Goal: Task Accomplishment & Management: Complete application form

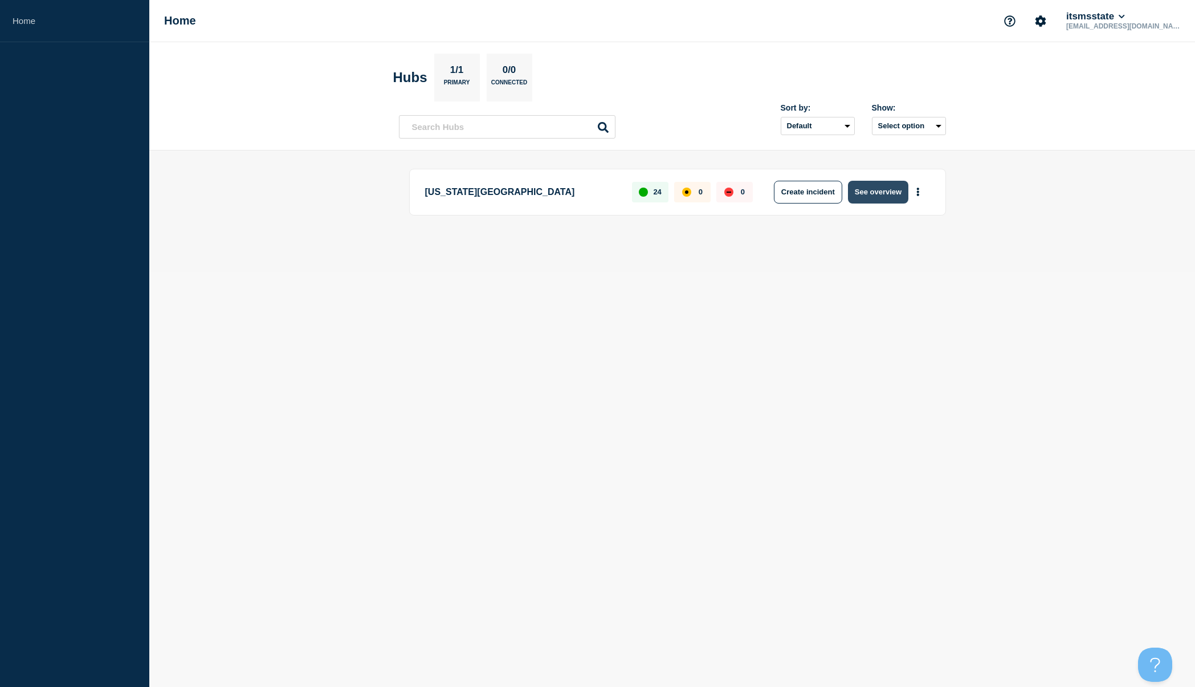
click at [885, 191] on button "See overview" at bounding box center [878, 192] width 60 height 23
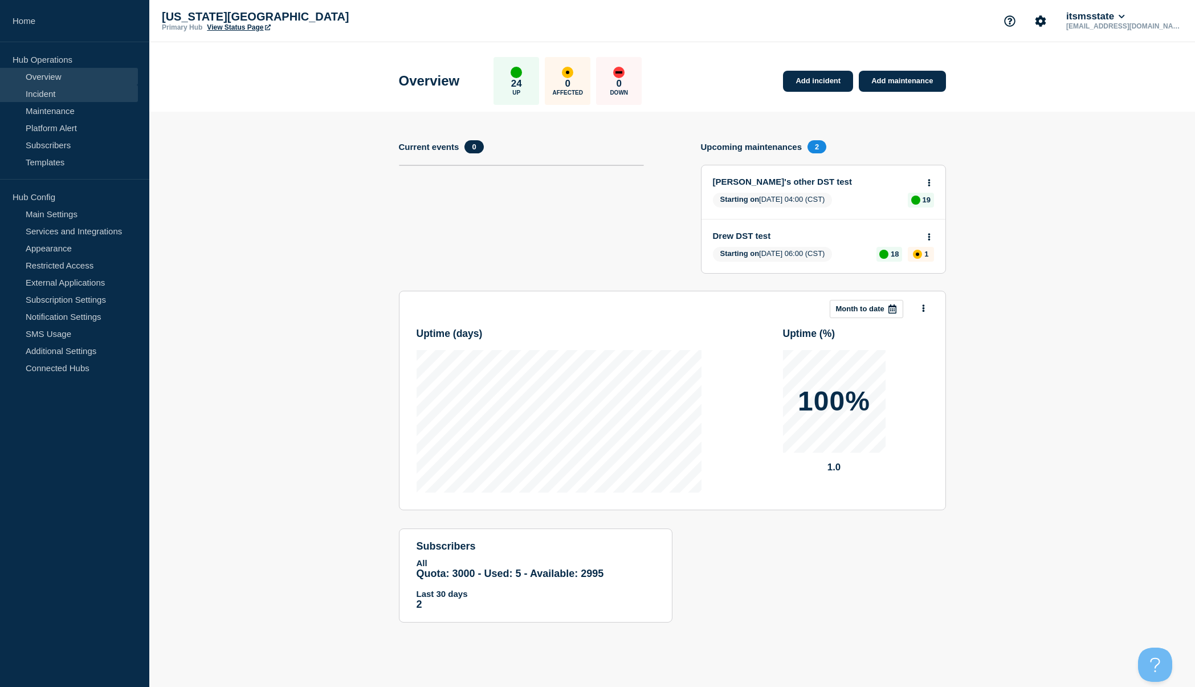
click at [67, 91] on link "Incident" at bounding box center [69, 93] width 138 height 17
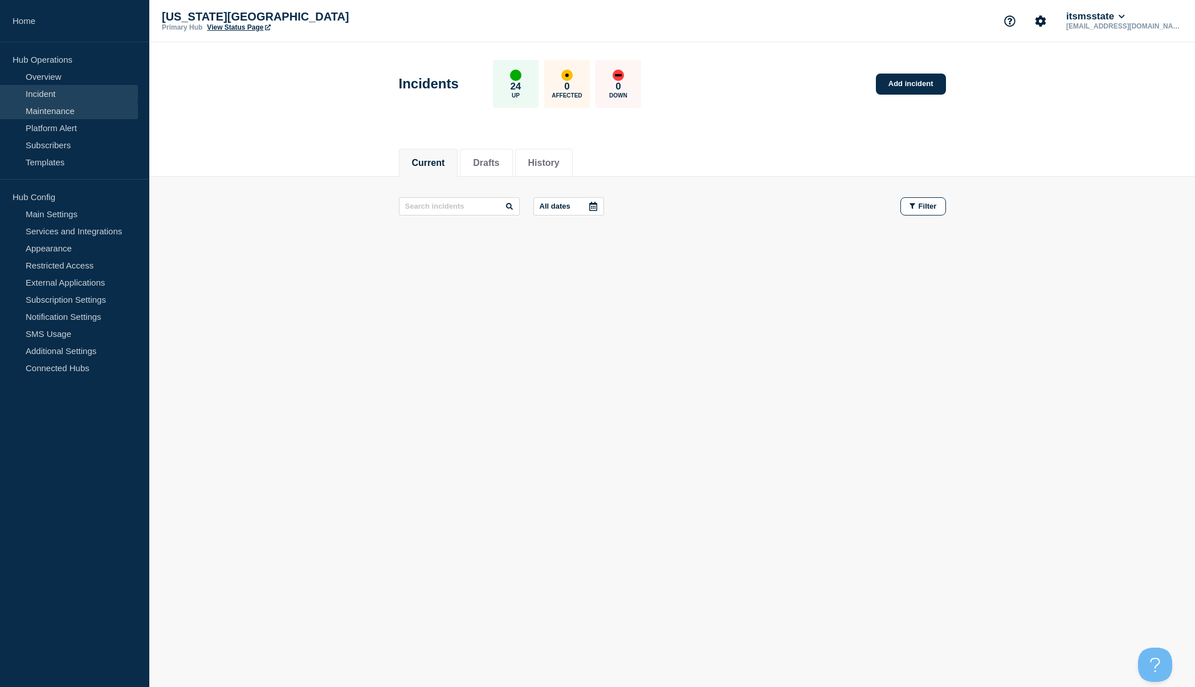
click at [55, 114] on link "Maintenance" at bounding box center [69, 110] width 138 height 17
click at [32, 96] on link "Incident" at bounding box center [69, 93] width 138 height 17
click at [911, 90] on link "Add incident" at bounding box center [911, 83] width 70 height 21
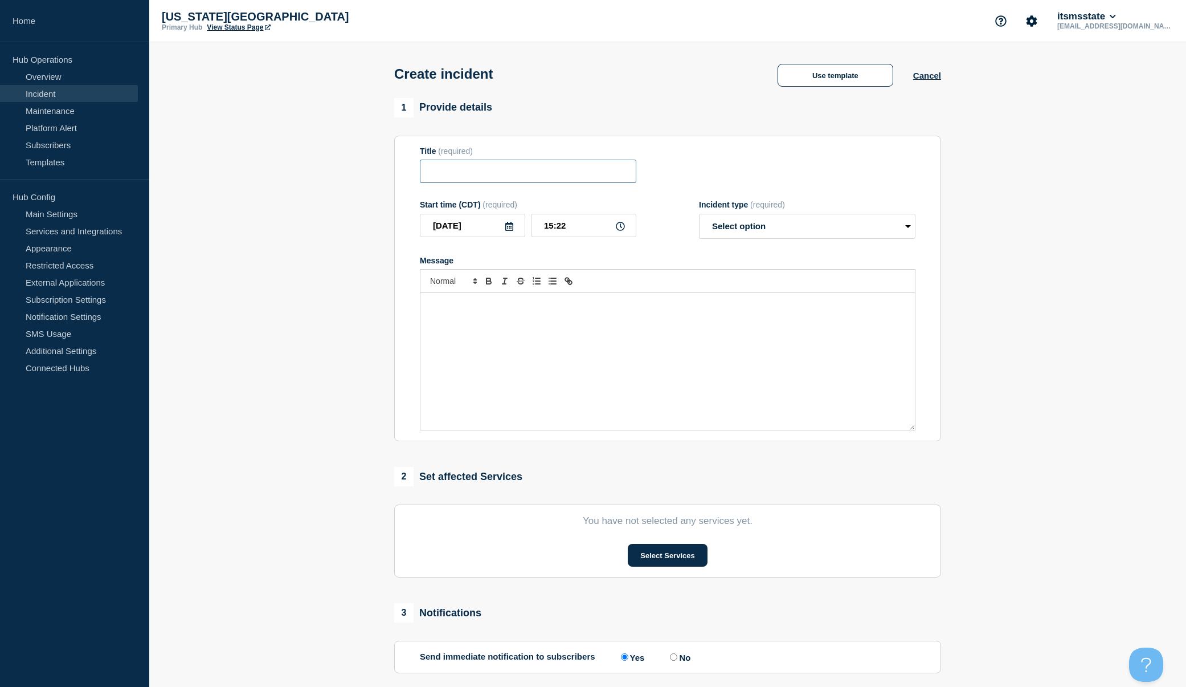
click at [448, 173] on input "Title" at bounding box center [528, 171] width 216 height 23
click at [517, 176] on input "(RLW Test)" at bounding box center [528, 171] width 216 height 23
type input "(RLW Test)"
click at [909, 228] on select "Select option Investigating Identified Monitoring" at bounding box center [807, 226] width 216 height 25
select select "investigating"
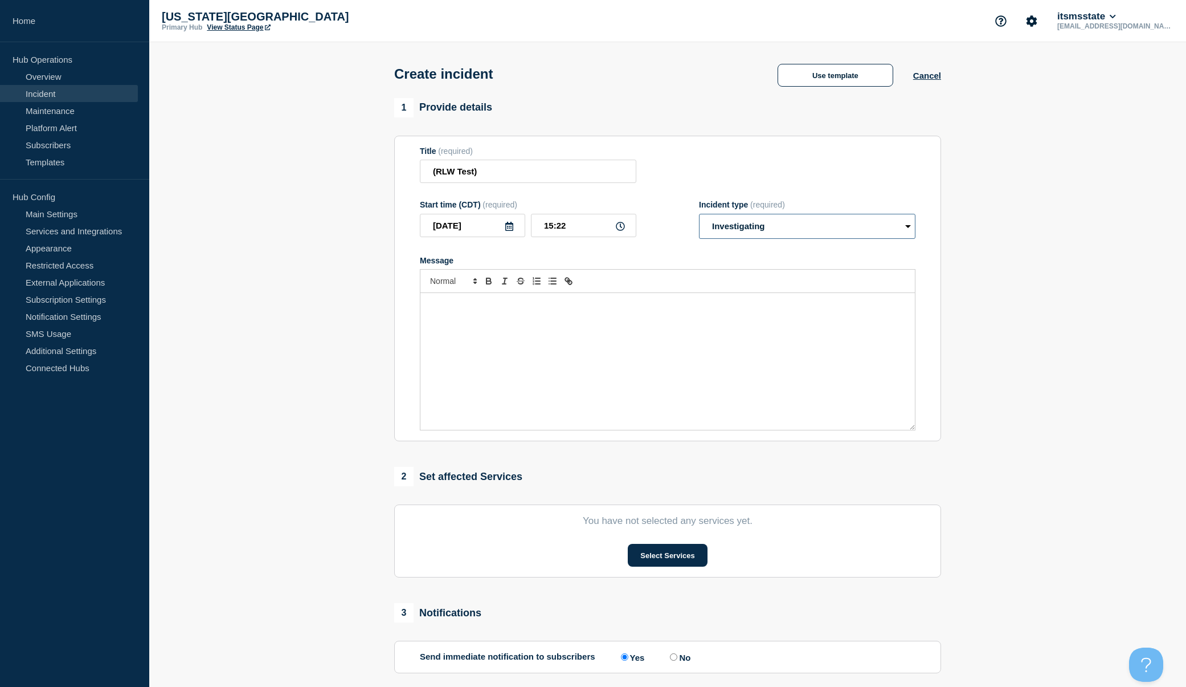
click at [699, 216] on select "Select option Investigating Identified Monitoring" at bounding box center [807, 226] width 216 height 25
click at [678, 560] on button "Select Services" at bounding box center [667, 555] width 79 height 23
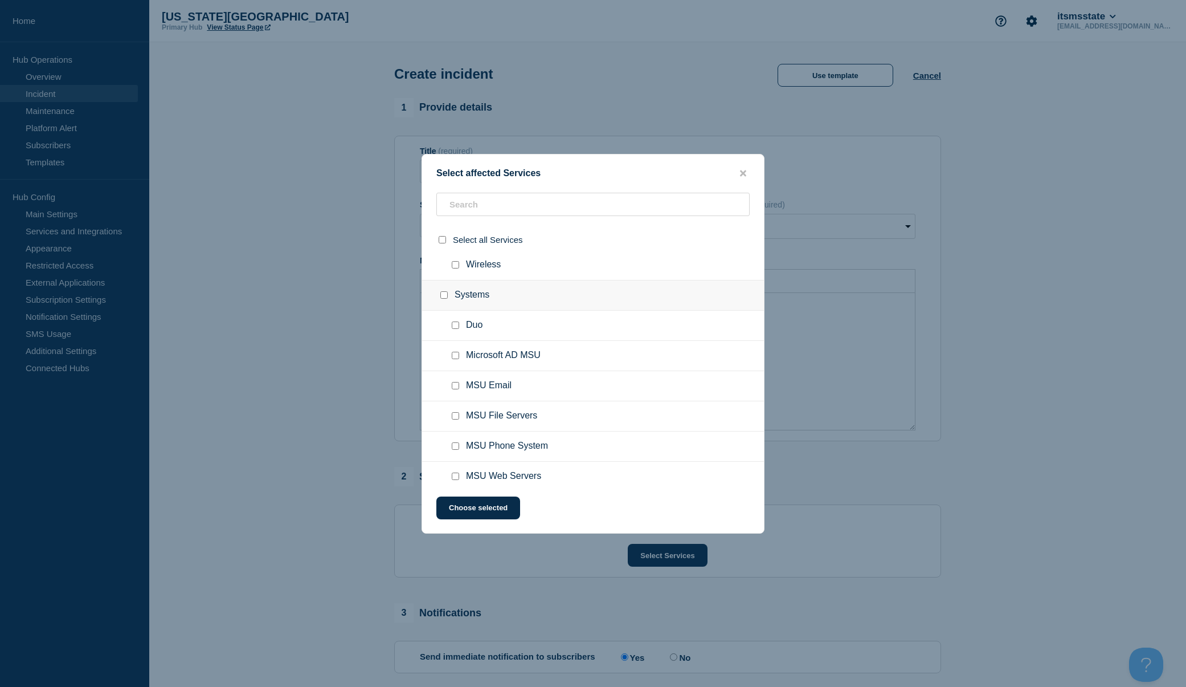
scroll to position [618, 0]
click at [455, 378] on input "MSU Email checkbox" at bounding box center [455, 375] width 7 height 7
checkbox input "true"
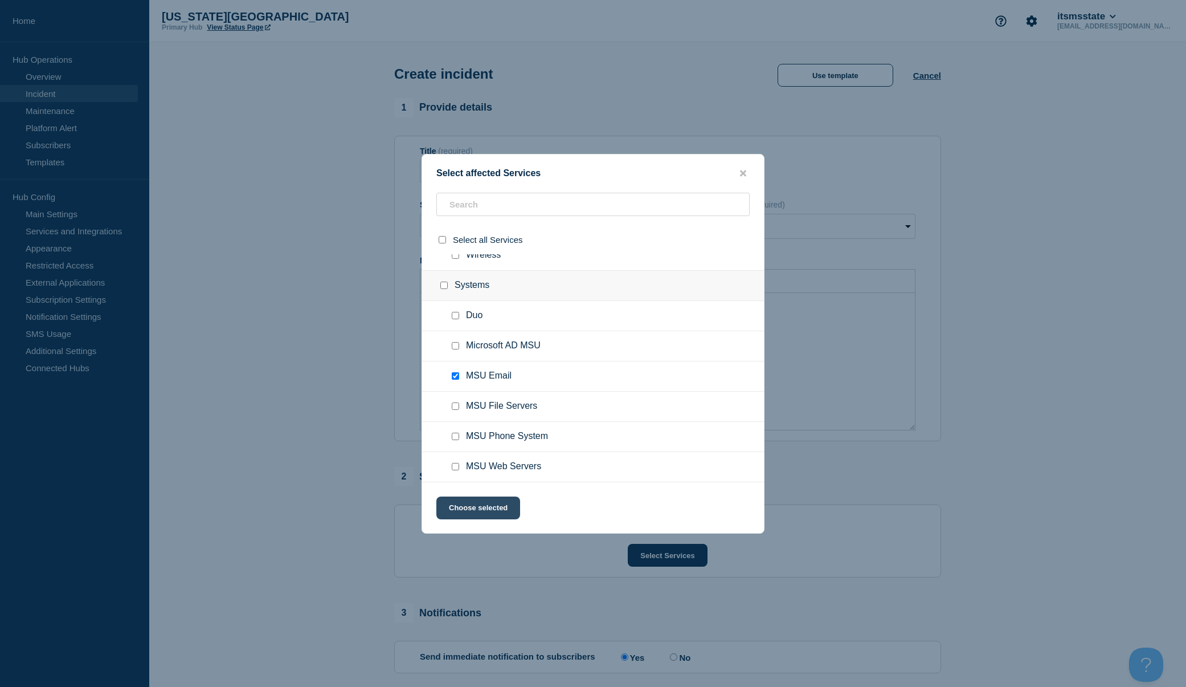
click at [502, 512] on button "Choose selected" at bounding box center [478, 507] width 84 height 23
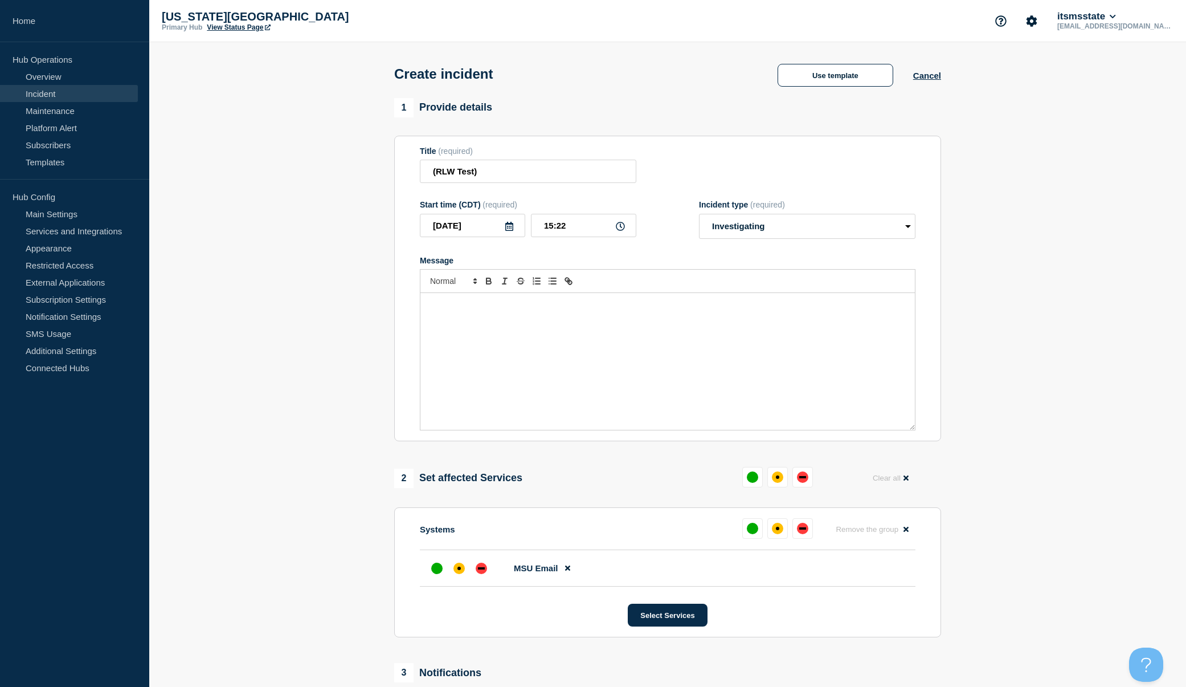
click at [525, 335] on div "Message" at bounding box center [667, 361] width 495 height 137
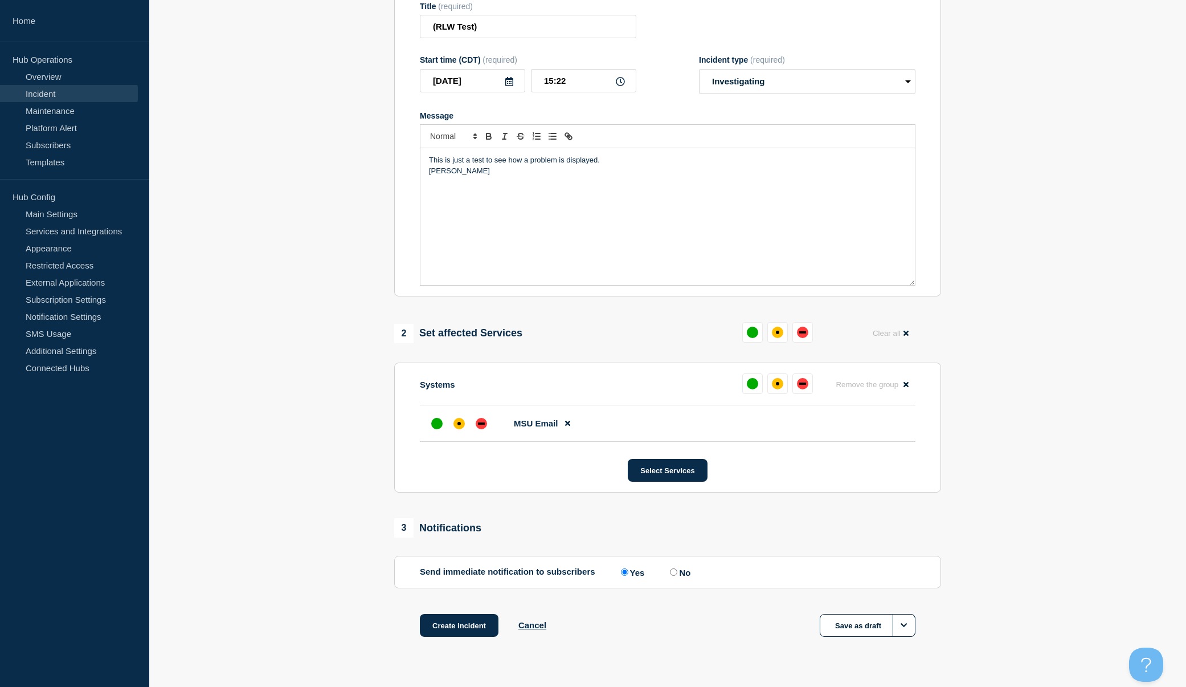
scroll to position [171, 0]
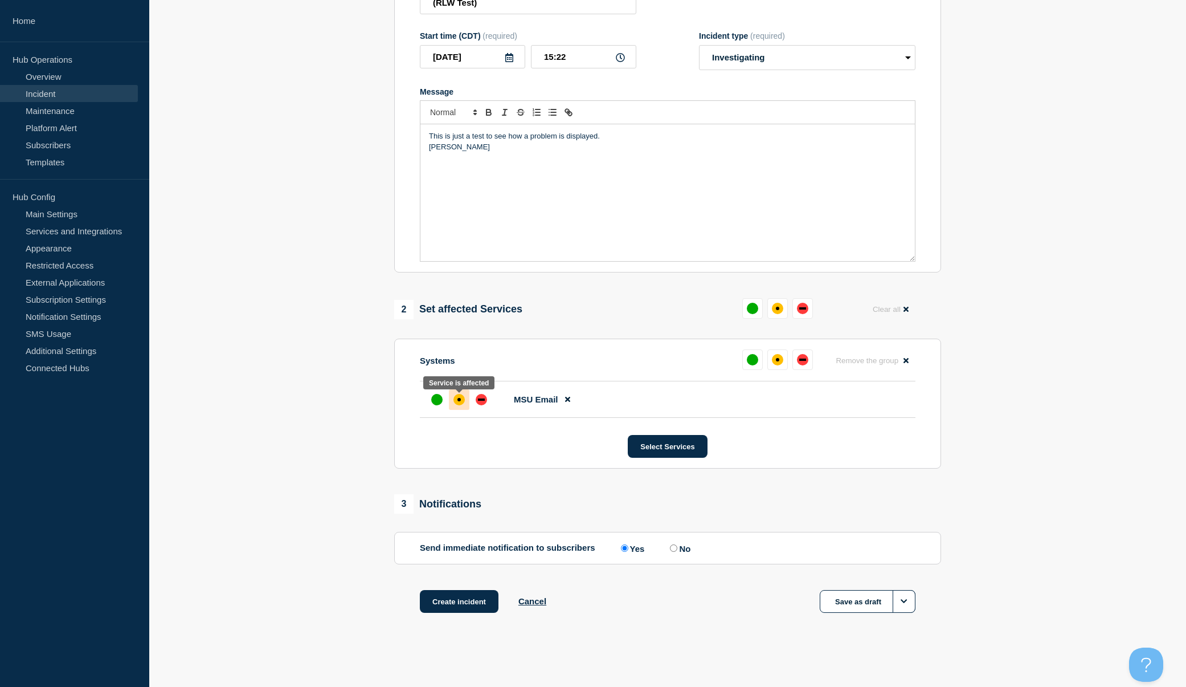
click at [457, 401] on div "affected" at bounding box center [459, 399] width 11 height 11
click at [677, 546] on input "No" at bounding box center [673, 547] width 7 height 7
radio input "true"
radio input "false"
click at [479, 602] on button "Create incident" at bounding box center [459, 601] width 79 height 23
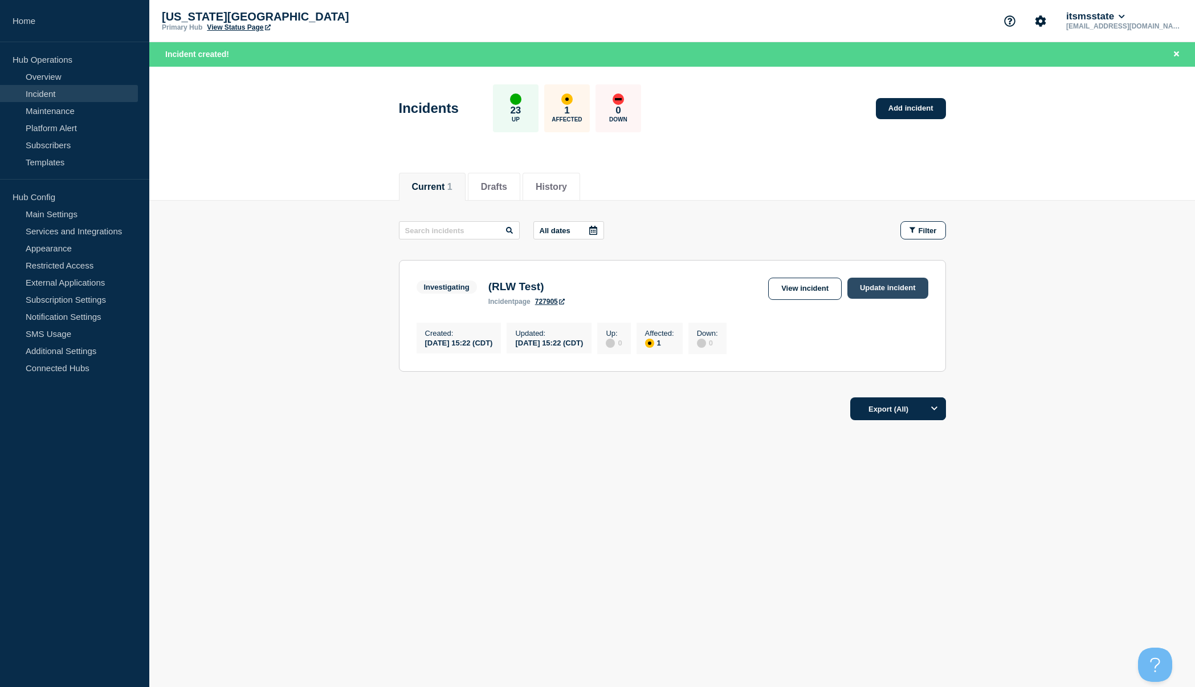
click at [879, 291] on link "Update incident" at bounding box center [887, 287] width 81 height 21
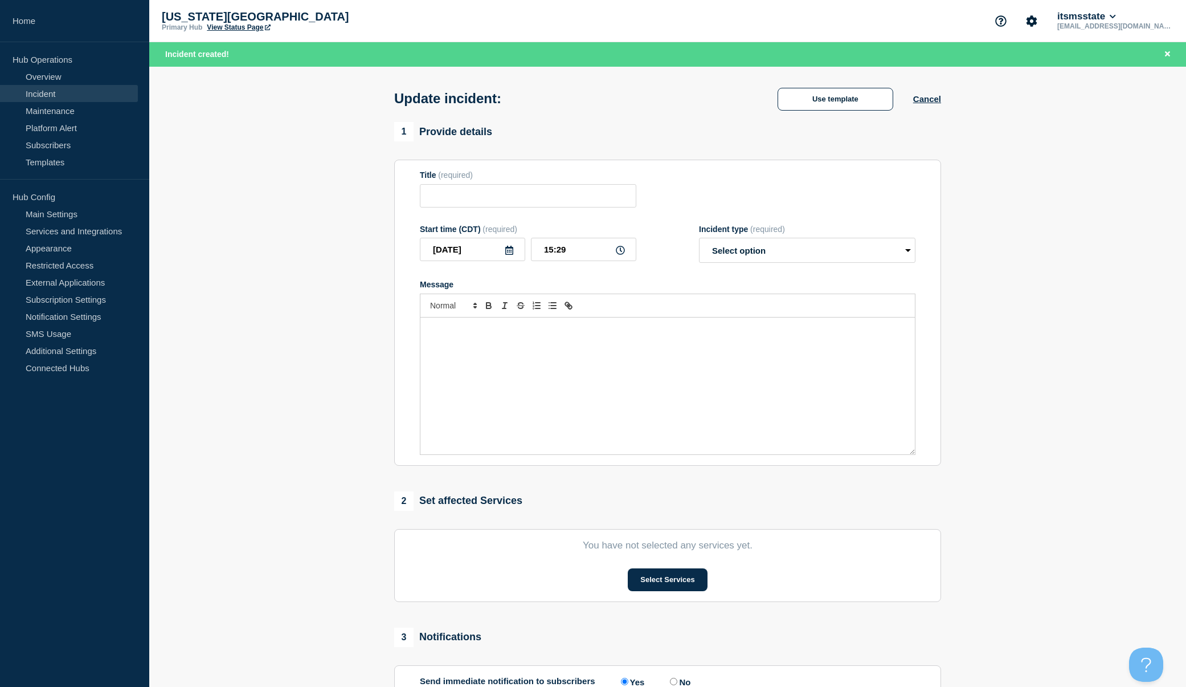
type input "(RLW Test)"
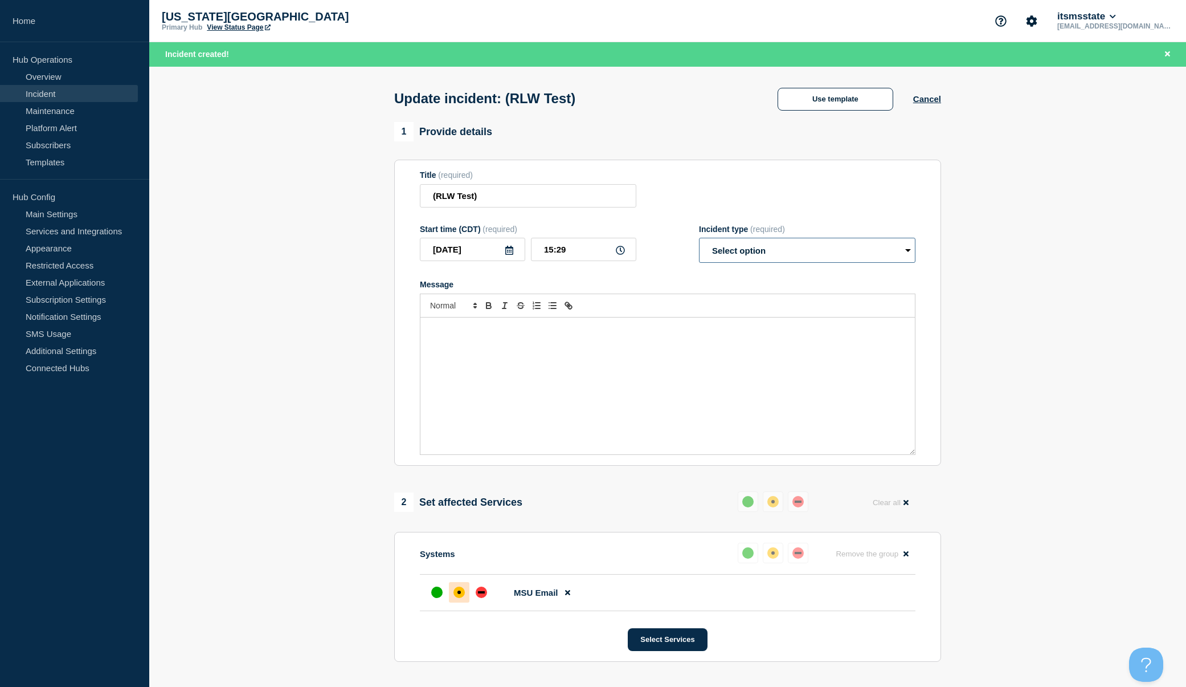
click at [779, 244] on select "Select option Investigating Identified Monitoring Resolved" at bounding box center [807, 250] width 216 height 25
select select "identified"
click at [699, 240] on select "Select option Investigating Identified Monitoring Resolved" at bounding box center [807, 250] width 216 height 25
click at [659, 357] on div "Message" at bounding box center [667, 385] width 495 height 137
click at [443, 331] on p "Our Test problem has been identified." at bounding box center [667, 329] width 477 height 10
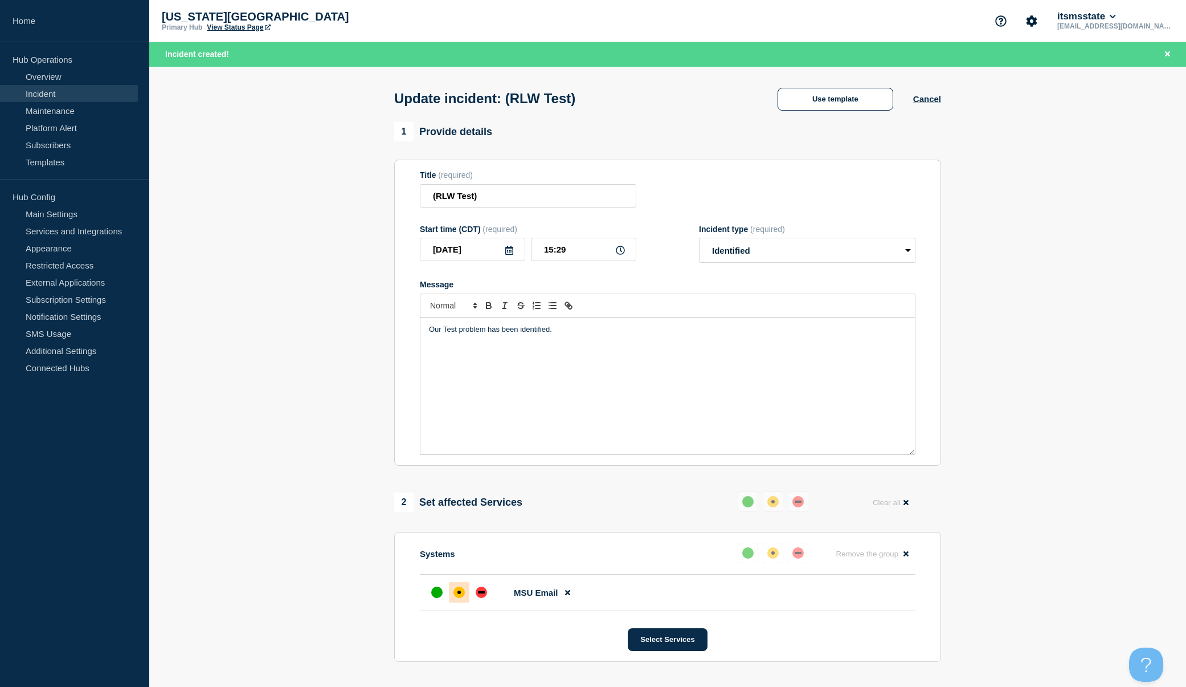
click at [607, 334] on p "Our Test problem has been identified." at bounding box center [667, 329] width 477 height 10
click at [568, 345] on p "Our Test problem has been identified." at bounding box center [667, 339] width 477 height 10
click at [666, 639] on button "Select Services" at bounding box center [667, 639] width 79 height 23
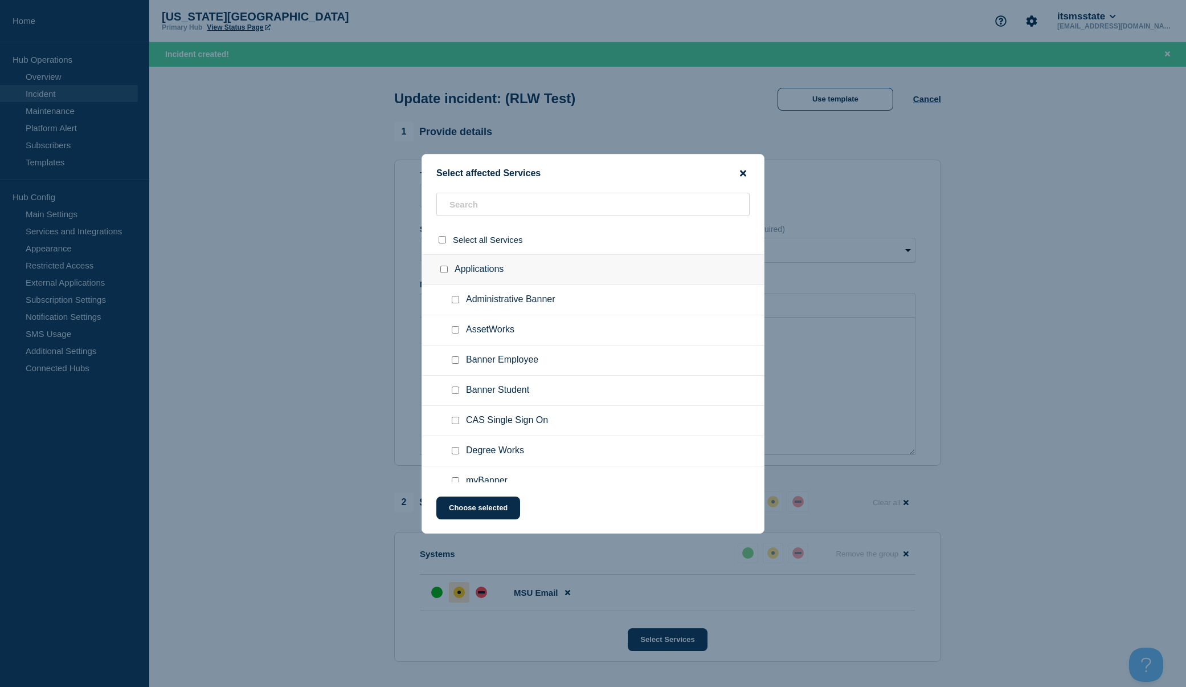
click at [743, 169] on icon "close button" at bounding box center [743, 173] width 6 height 9
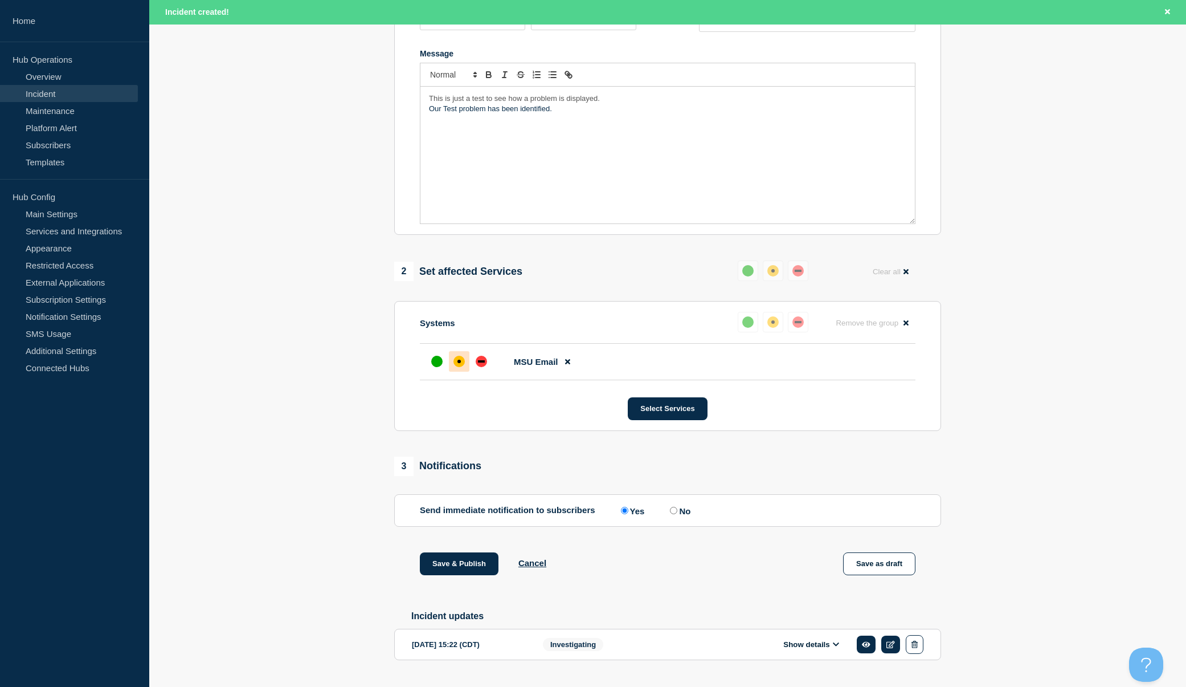
scroll to position [263, 0]
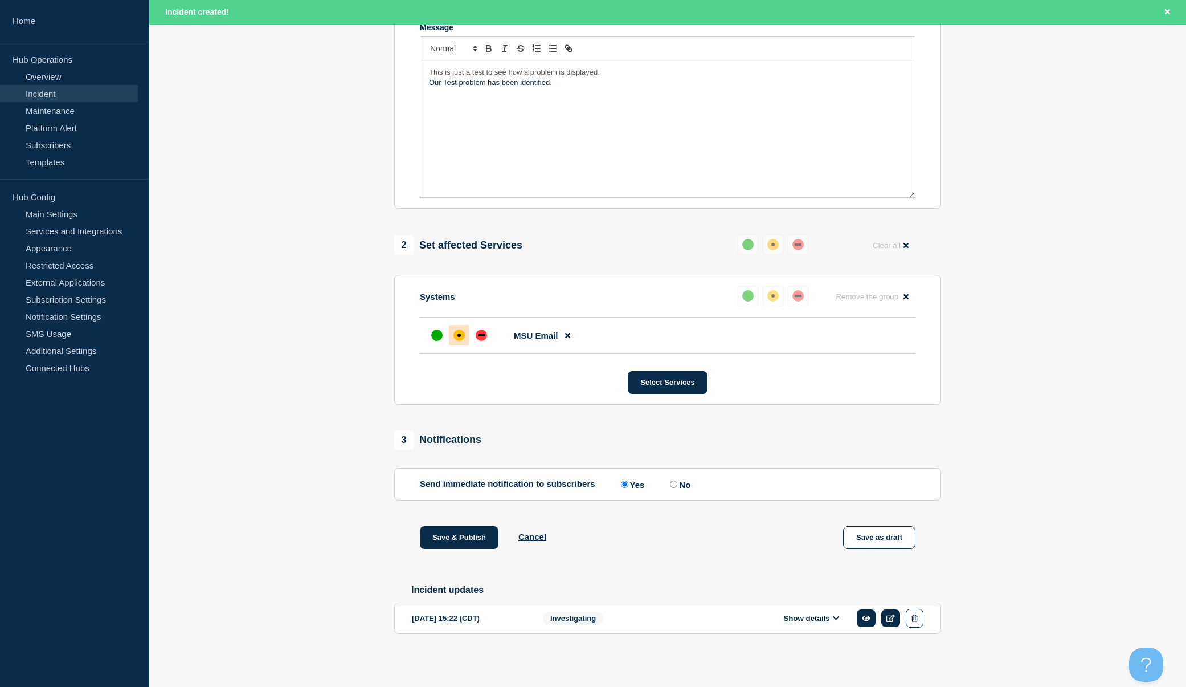
click at [676, 480] on input "No" at bounding box center [673, 483] width 7 height 7
radio input "true"
radio input "false"
click at [474, 532] on button "Save & Publish" at bounding box center [459, 537] width 79 height 23
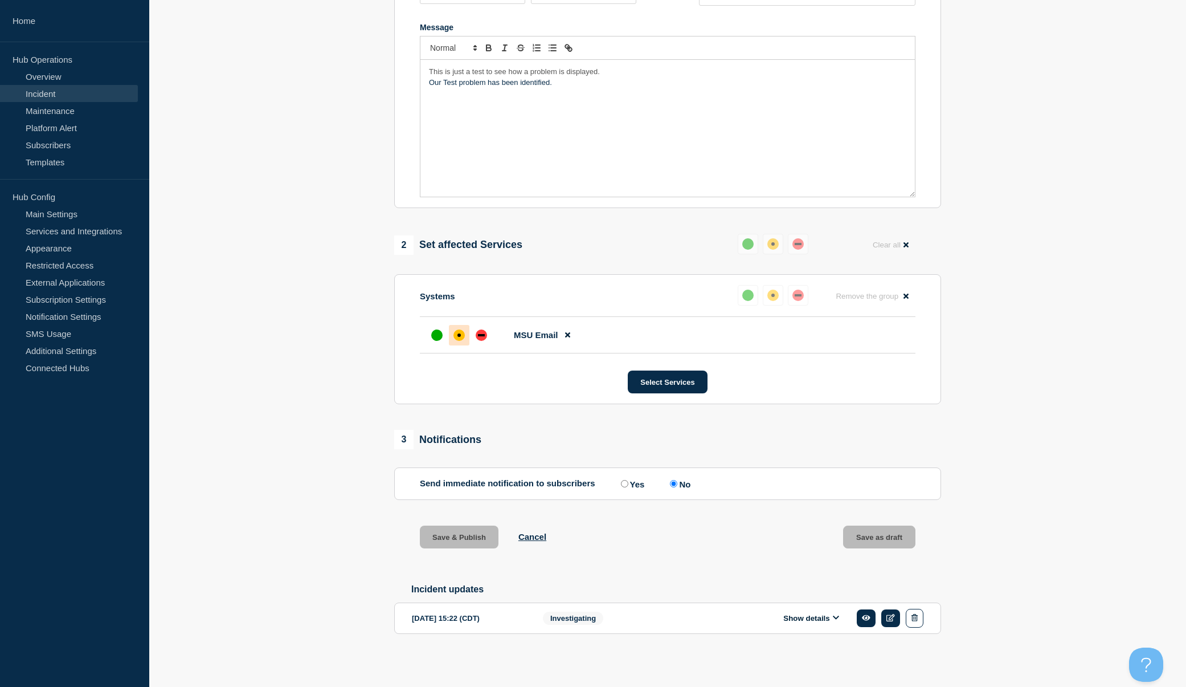
scroll to position [239, 0]
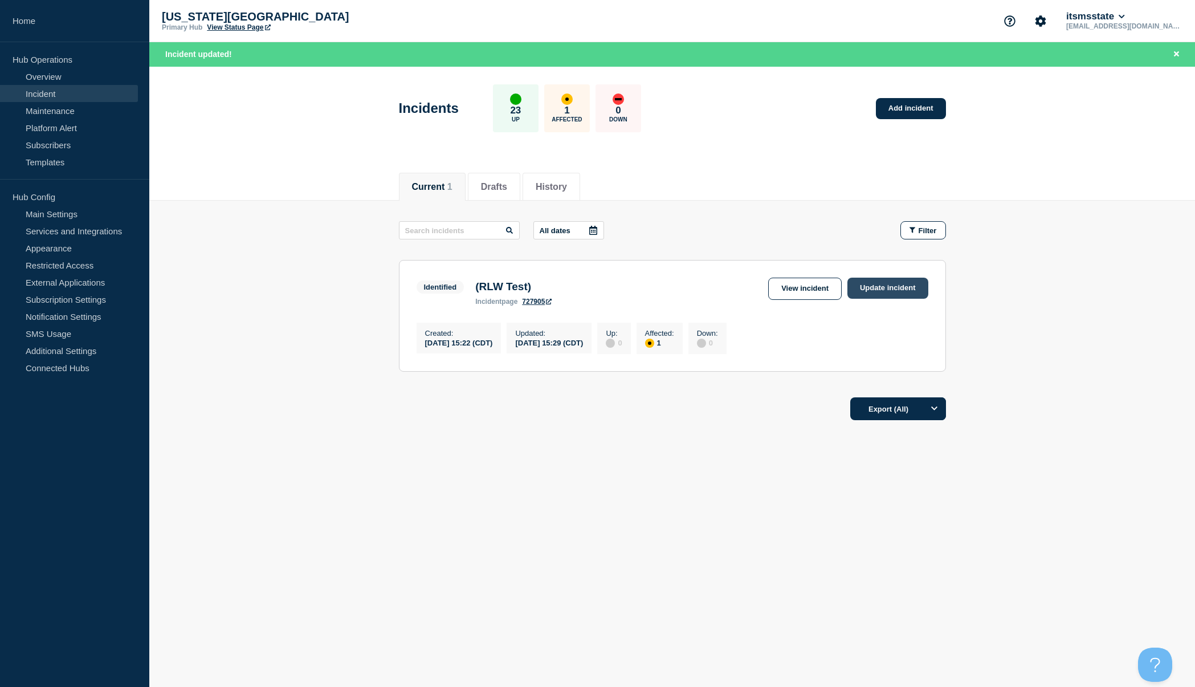
click at [897, 291] on link "Update incident" at bounding box center [887, 287] width 81 height 21
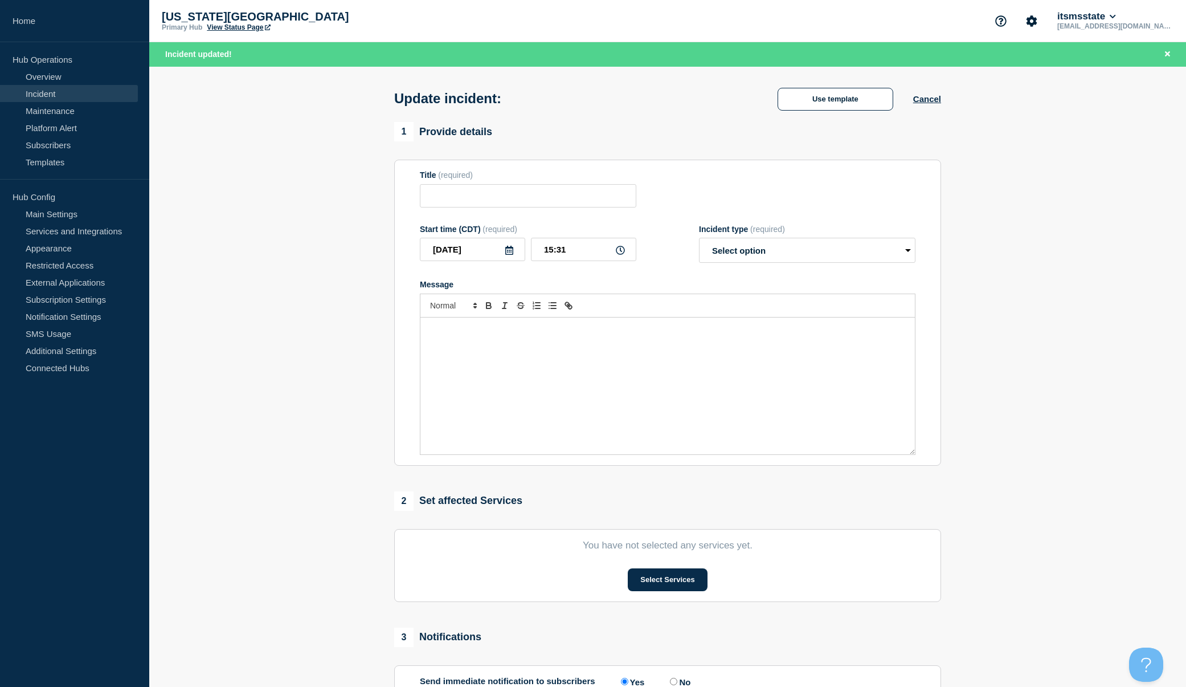
type input "(RLW Test)"
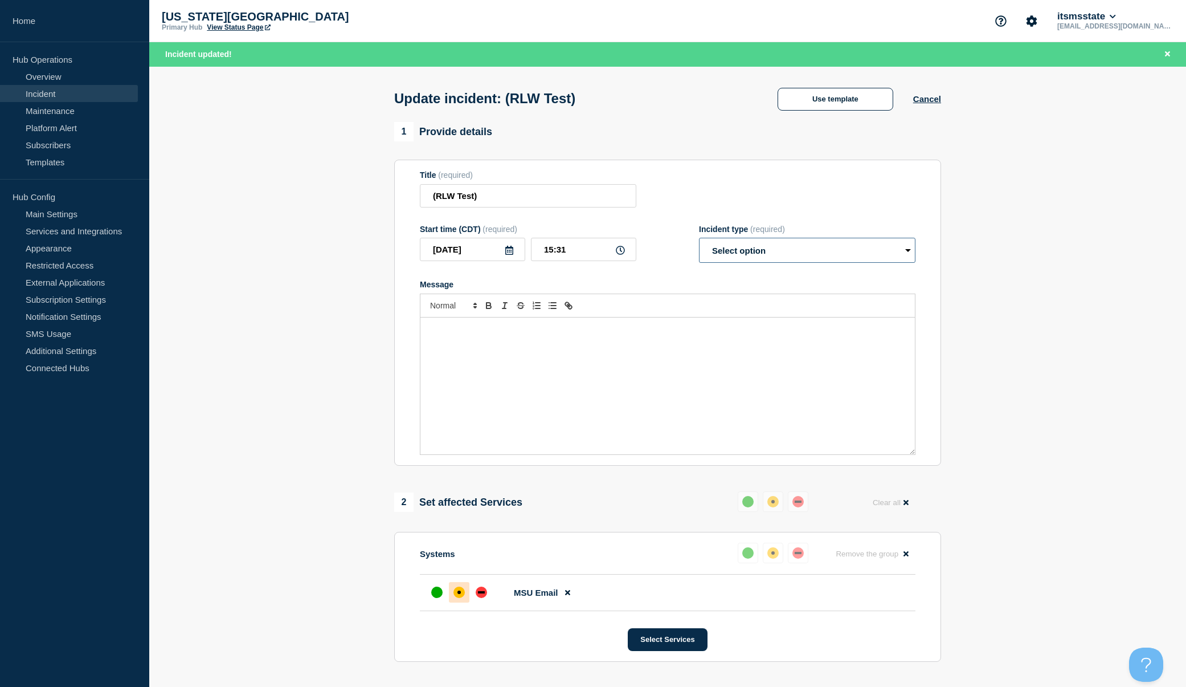
click at [906, 254] on select "Select option Investigating Identified Monitoring Resolved" at bounding box center [807, 250] width 216 height 25
select select "monitoring"
click at [699, 240] on select "Select option Investigating Identified Monitoring Resolved" at bounding box center [807, 250] width 216 height 25
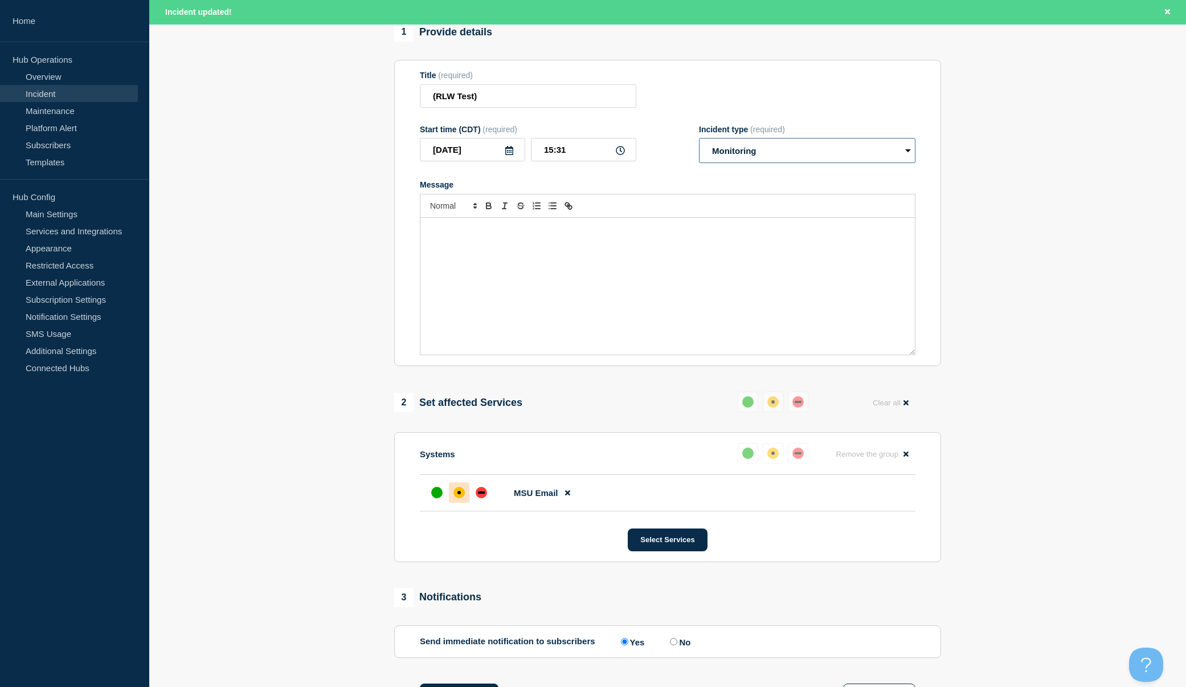
scroll to position [114, 0]
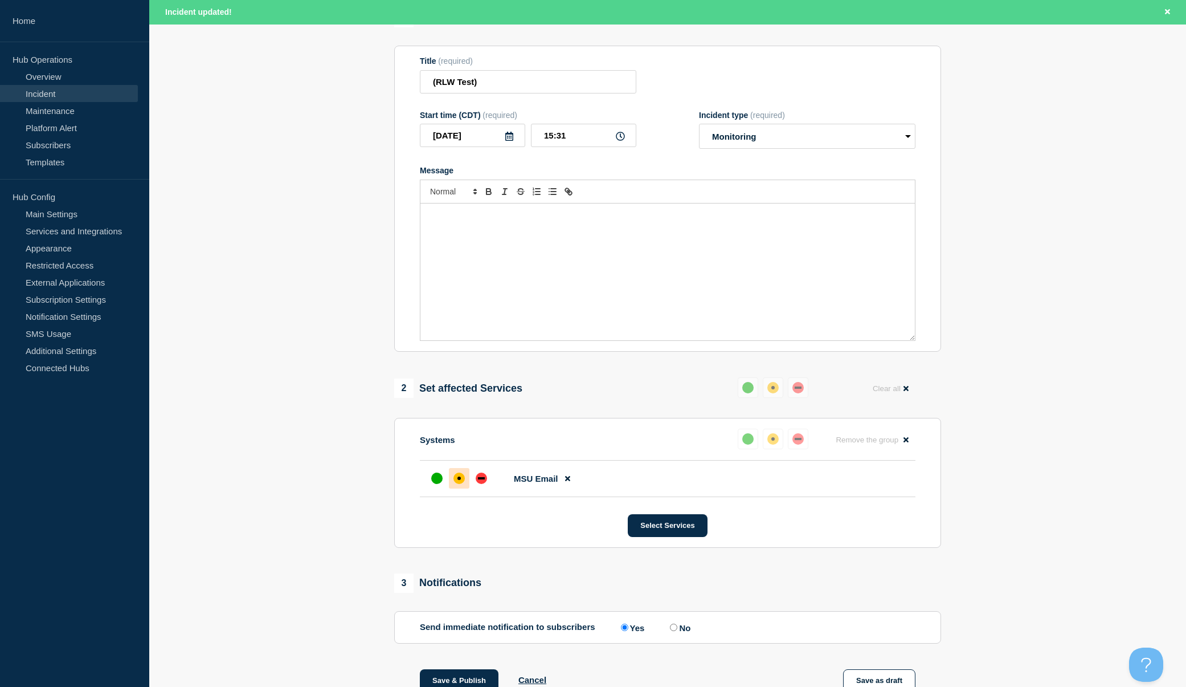
click at [458, 281] on div "Message" at bounding box center [667, 271] width 495 height 137
drag, startPoint x: 487, startPoint y: 228, endPoint x: 549, endPoint y: 228, distance: 62.1
click at [549, 228] on span "Our Test problem has been identified." at bounding box center [490, 225] width 123 height 9
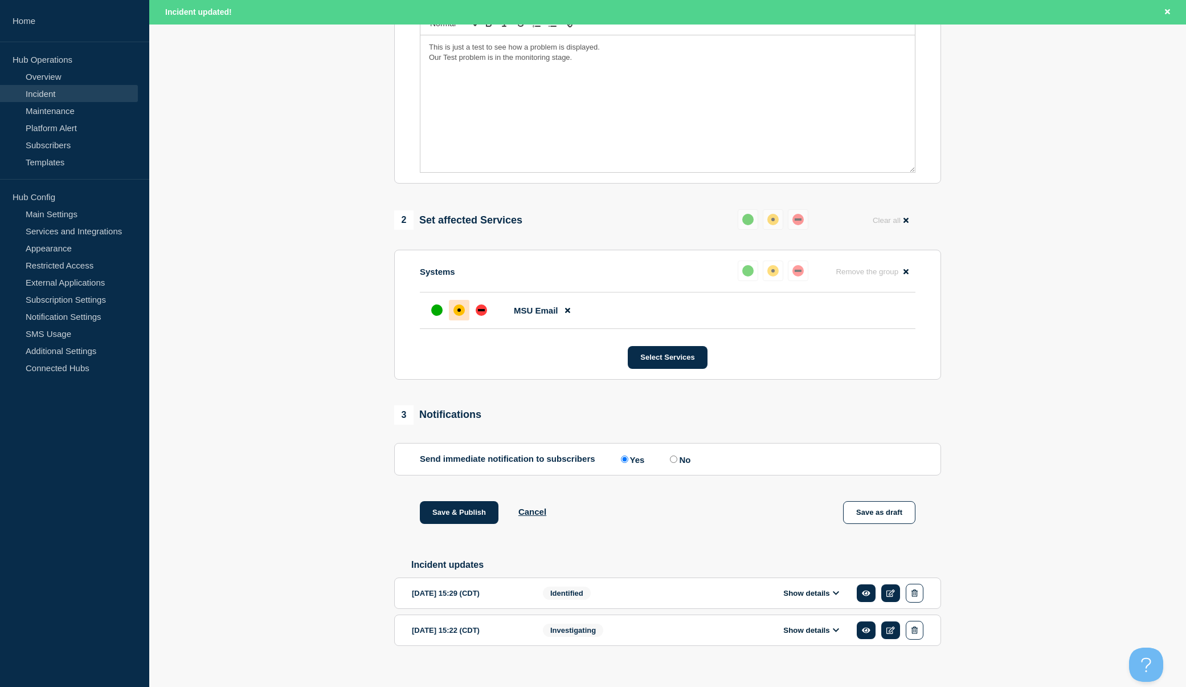
scroll to position [285, 0]
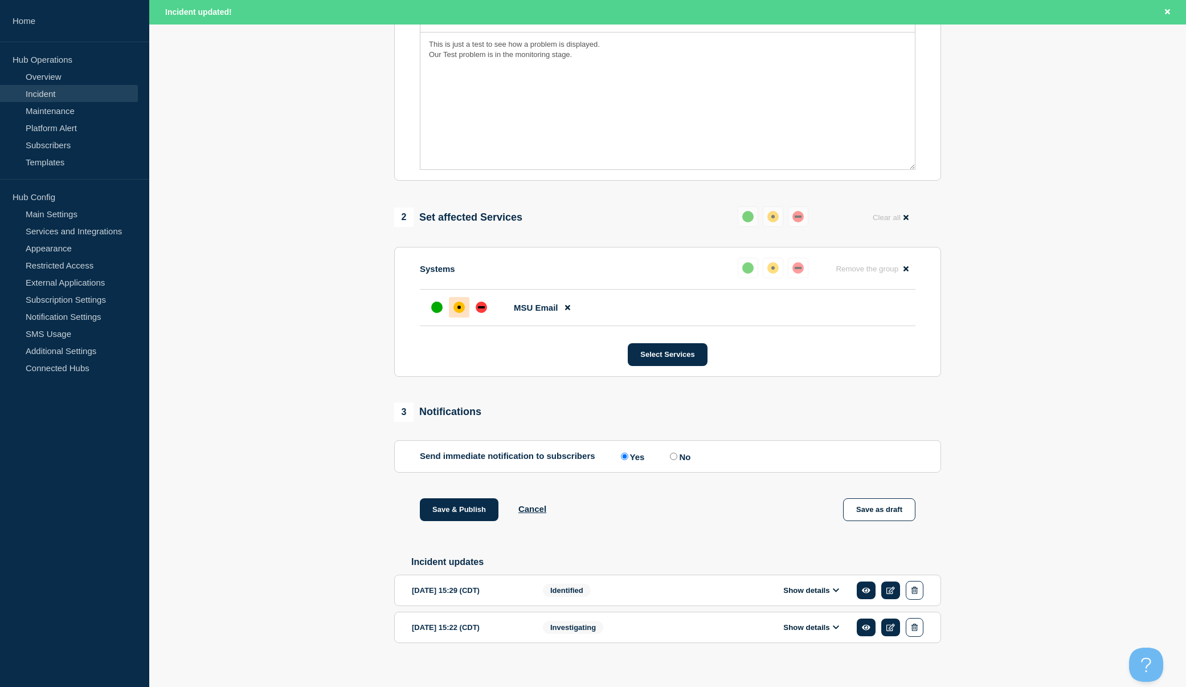
click at [677, 457] on input "No" at bounding box center [673, 455] width 7 height 7
radio input "true"
radio input "false"
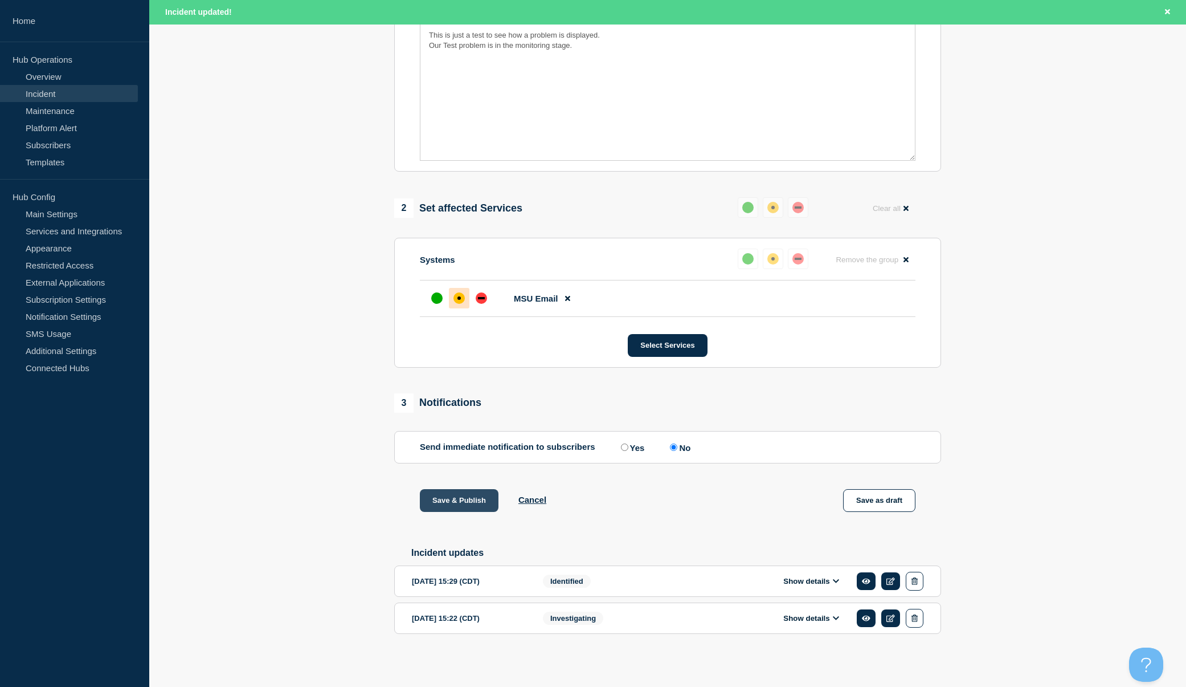
scroll to position [300, 0]
click at [462, 497] on button "Save & Publish" at bounding box center [459, 500] width 79 height 23
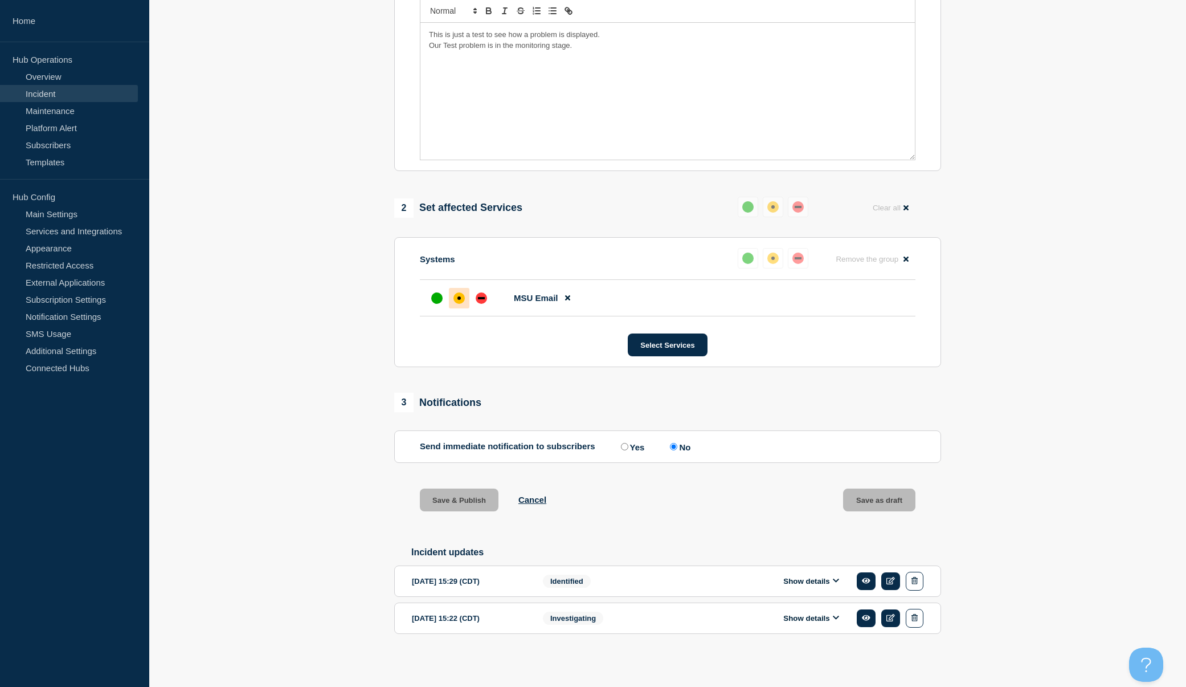
scroll to position [275, 0]
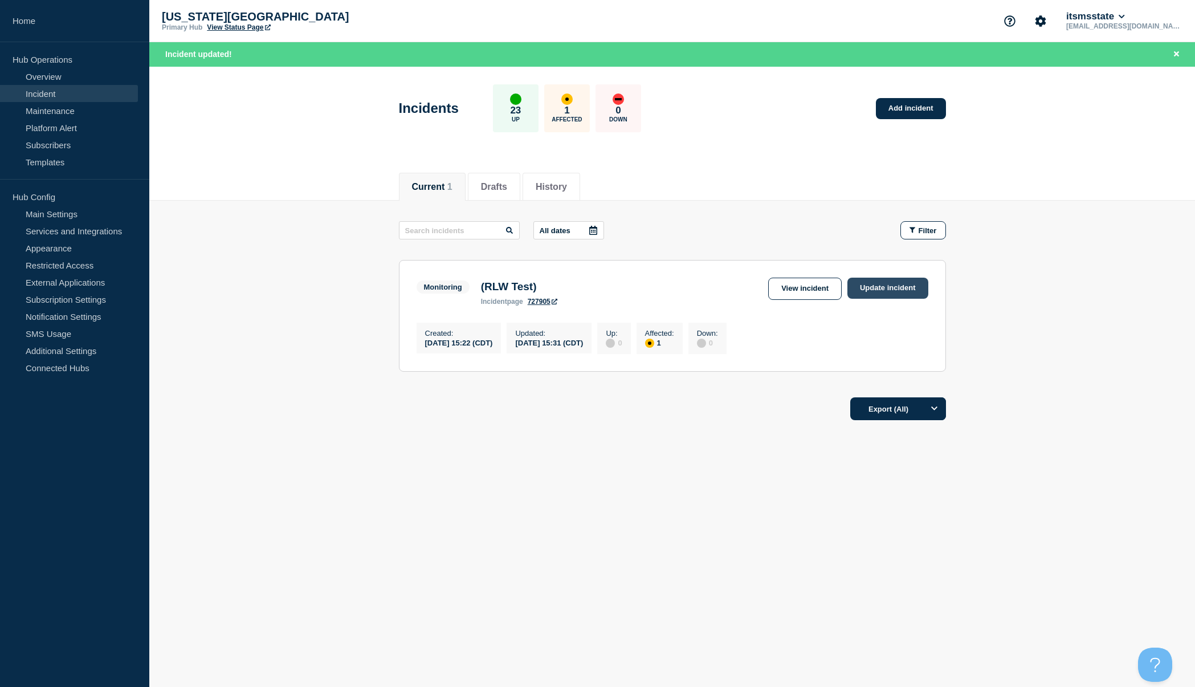
click at [870, 284] on link "Update incident" at bounding box center [887, 287] width 81 height 21
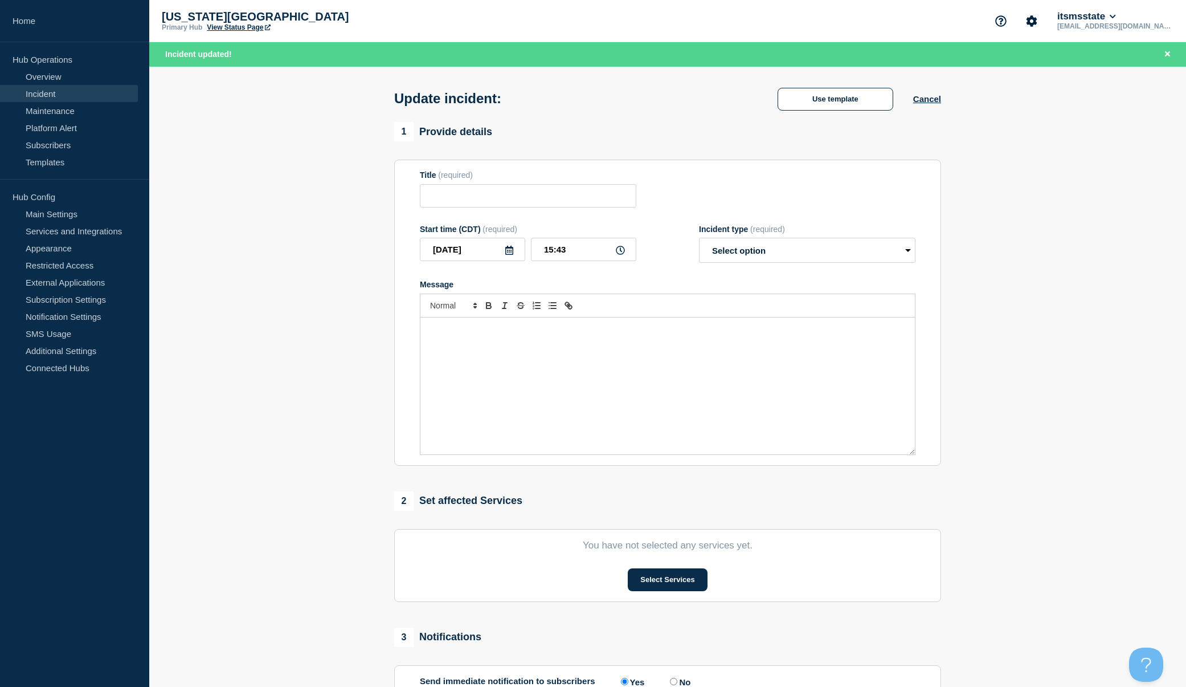
type input "(RLW Test)"
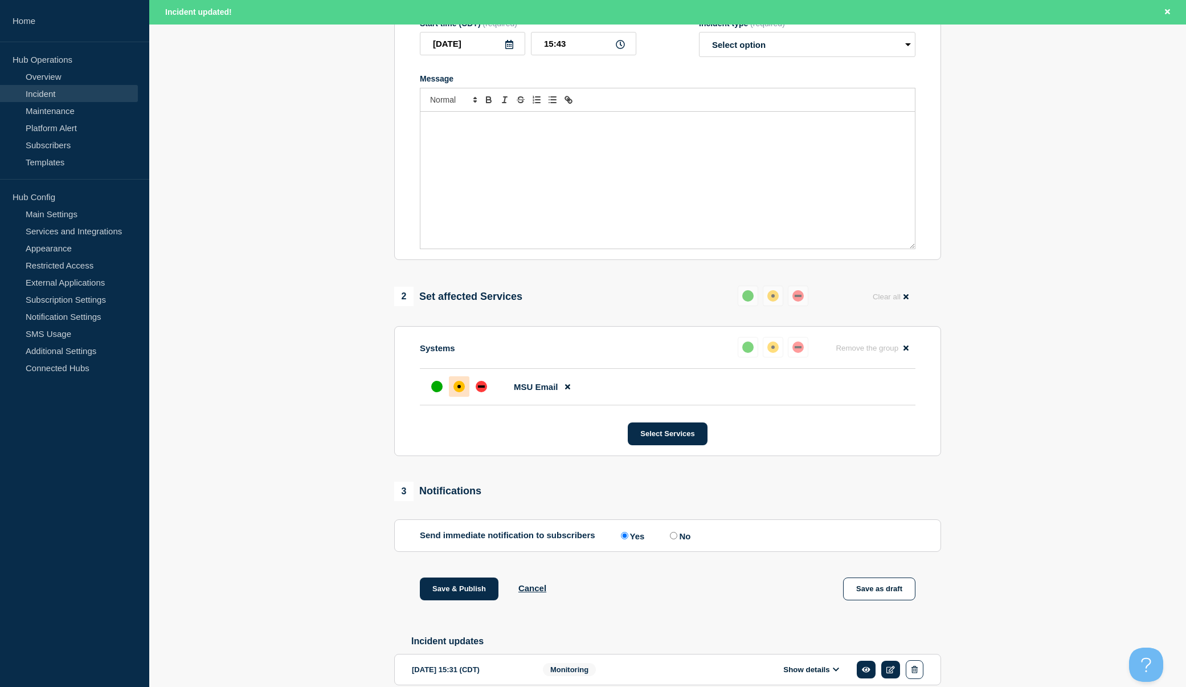
scroll to position [114, 0]
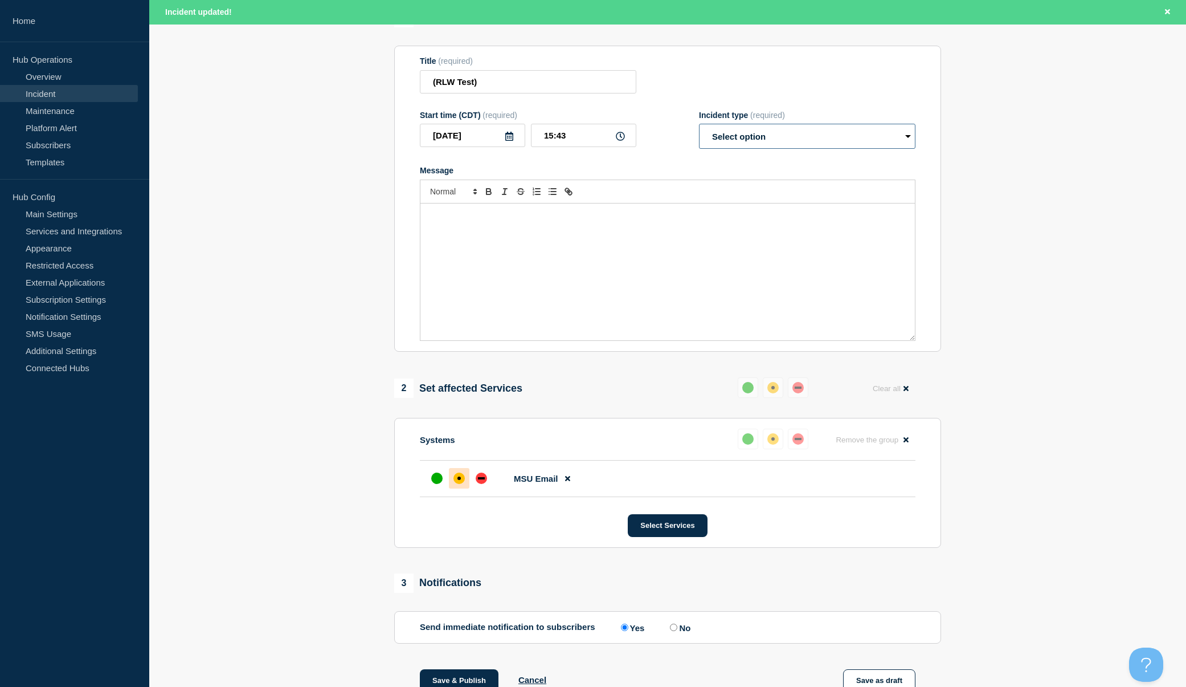
click at [835, 141] on select "Select option Investigating Identified Monitoring Resolved" at bounding box center [807, 136] width 216 height 25
select select "resolved"
click at [699, 126] on select "Select option Investigating Identified Monitoring Resolved" at bounding box center [807, 136] width 216 height 25
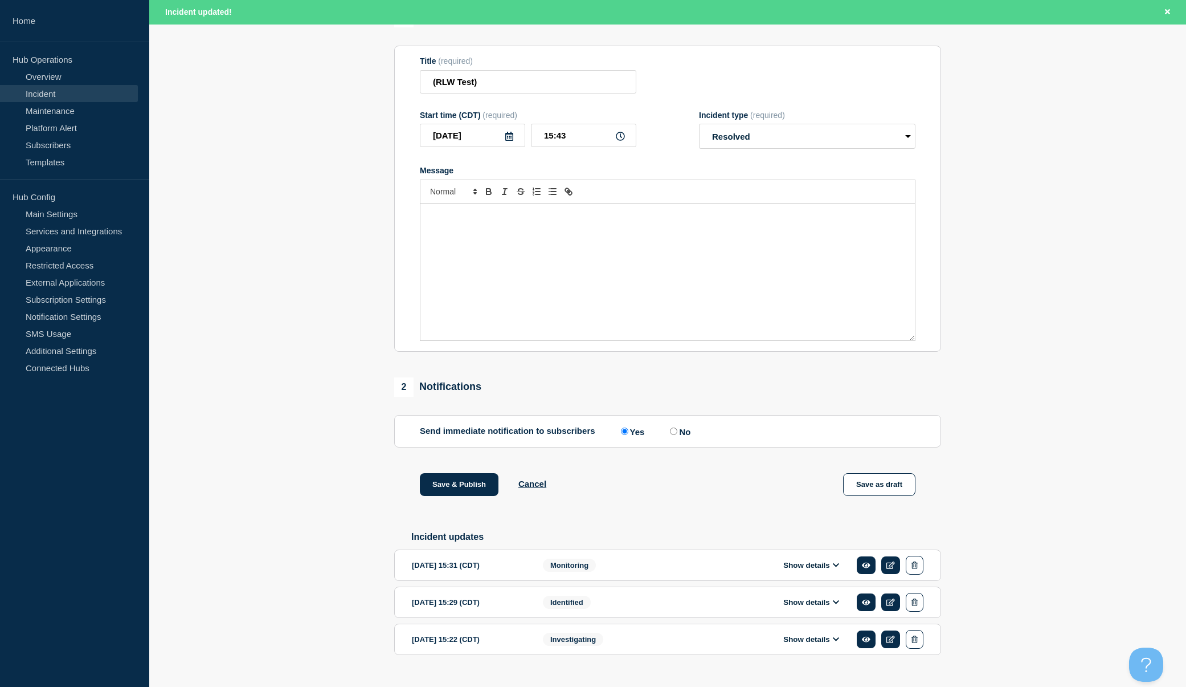
click at [508, 248] on div "Message" at bounding box center [667, 271] width 495 height 137
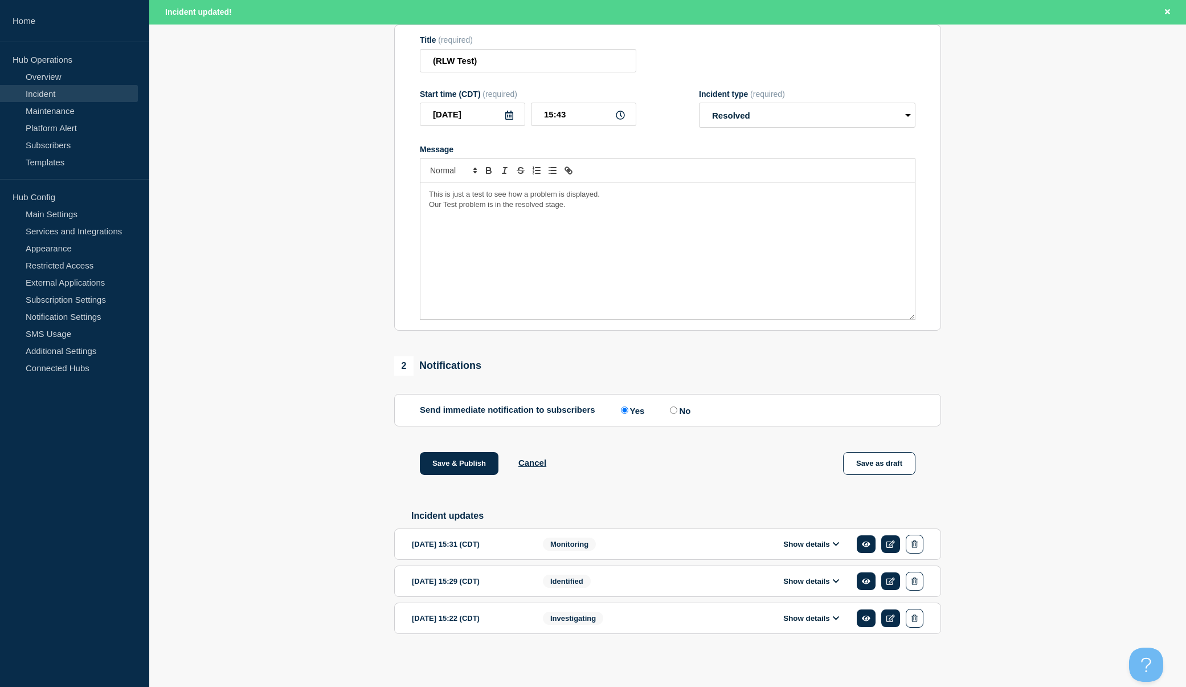
click at [677, 405] on label "No" at bounding box center [678, 410] width 23 height 11
click at [677, 406] on input "No" at bounding box center [673, 409] width 7 height 7
radio input "true"
radio input "false"
click at [449, 463] on button "Save & Publish" at bounding box center [459, 463] width 79 height 23
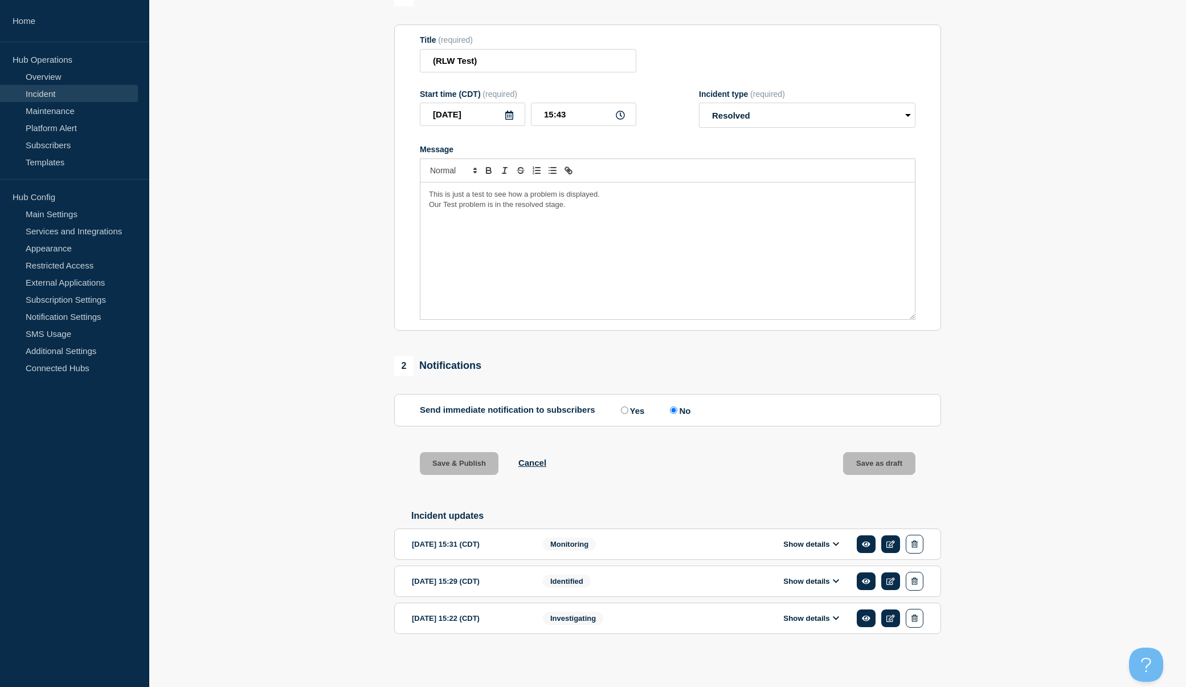
scroll to position [116, 0]
